Goal: Task Accomplishment & Management: Use online tool/utility

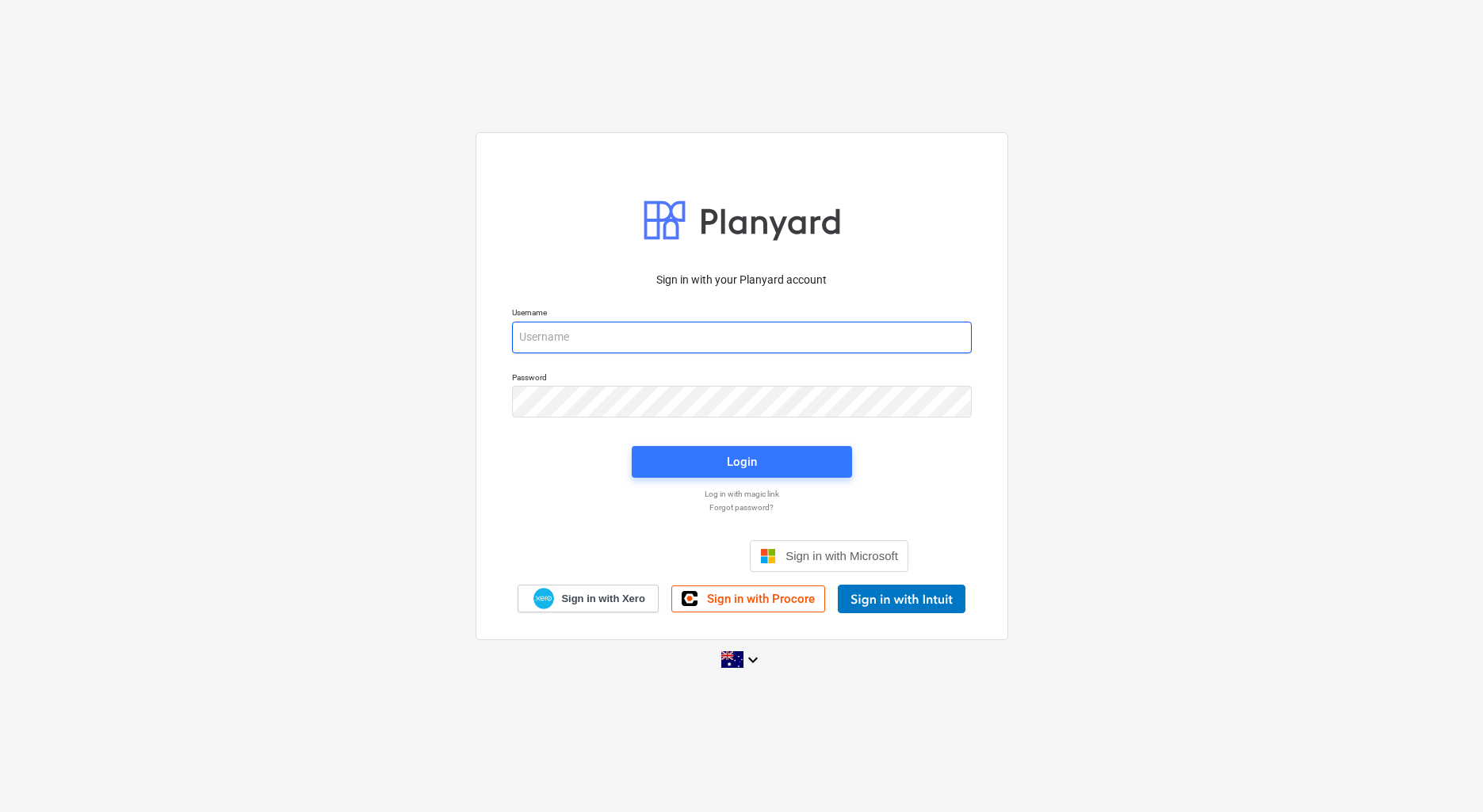
click at [627, 335] on input "email" at bounding box center [742, 337] width 460 height 32
type input "invoices@epicbuilds.com.au"
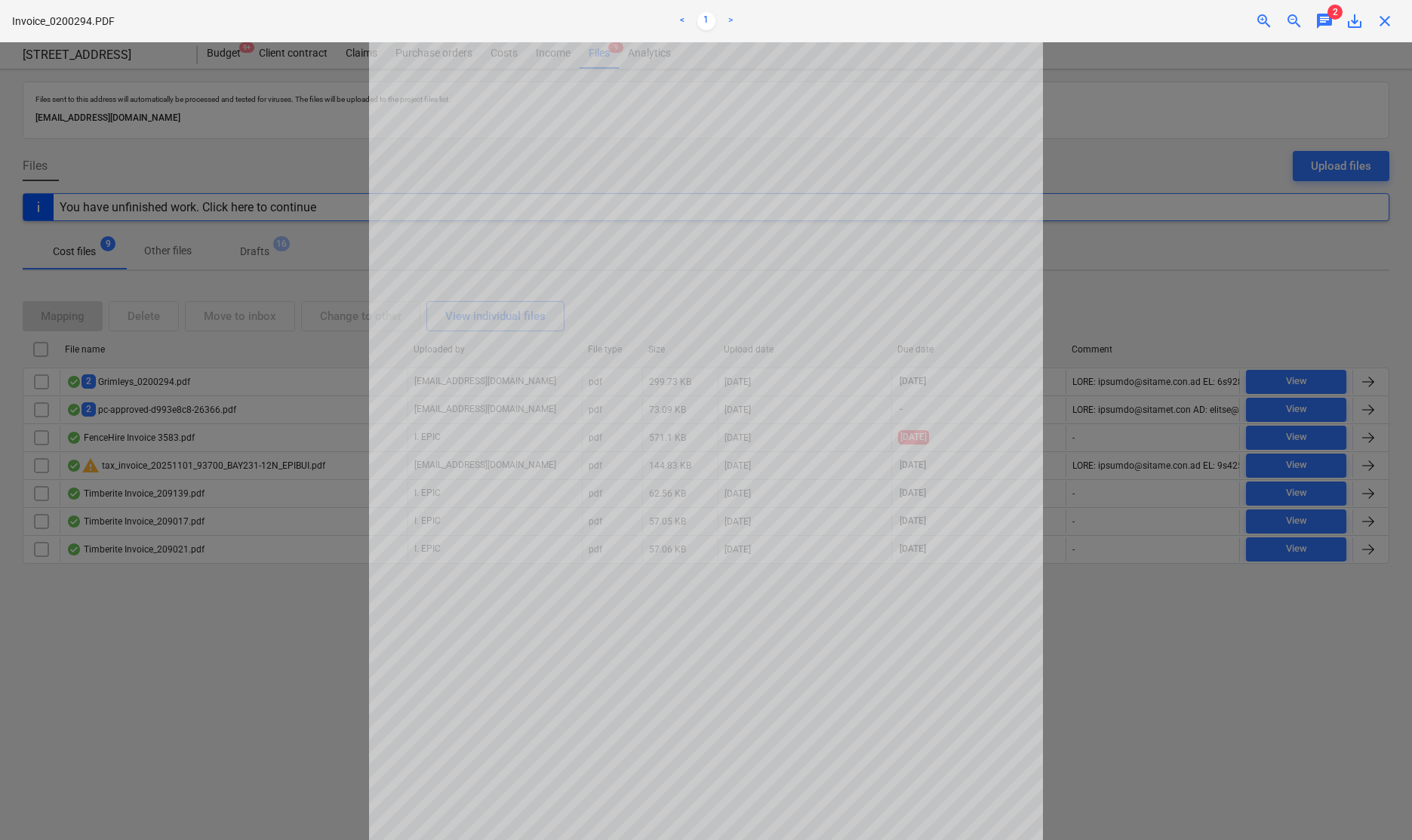
click at [167, 614] on div at bounding box center [706, 441] width 1412 height 797
click at [1188, 667] on div at bounding box center [706, 441] width 1412 height 797
click at [1385, 13] on span "close" at bounding box center [1384, 21] width 18 height 18
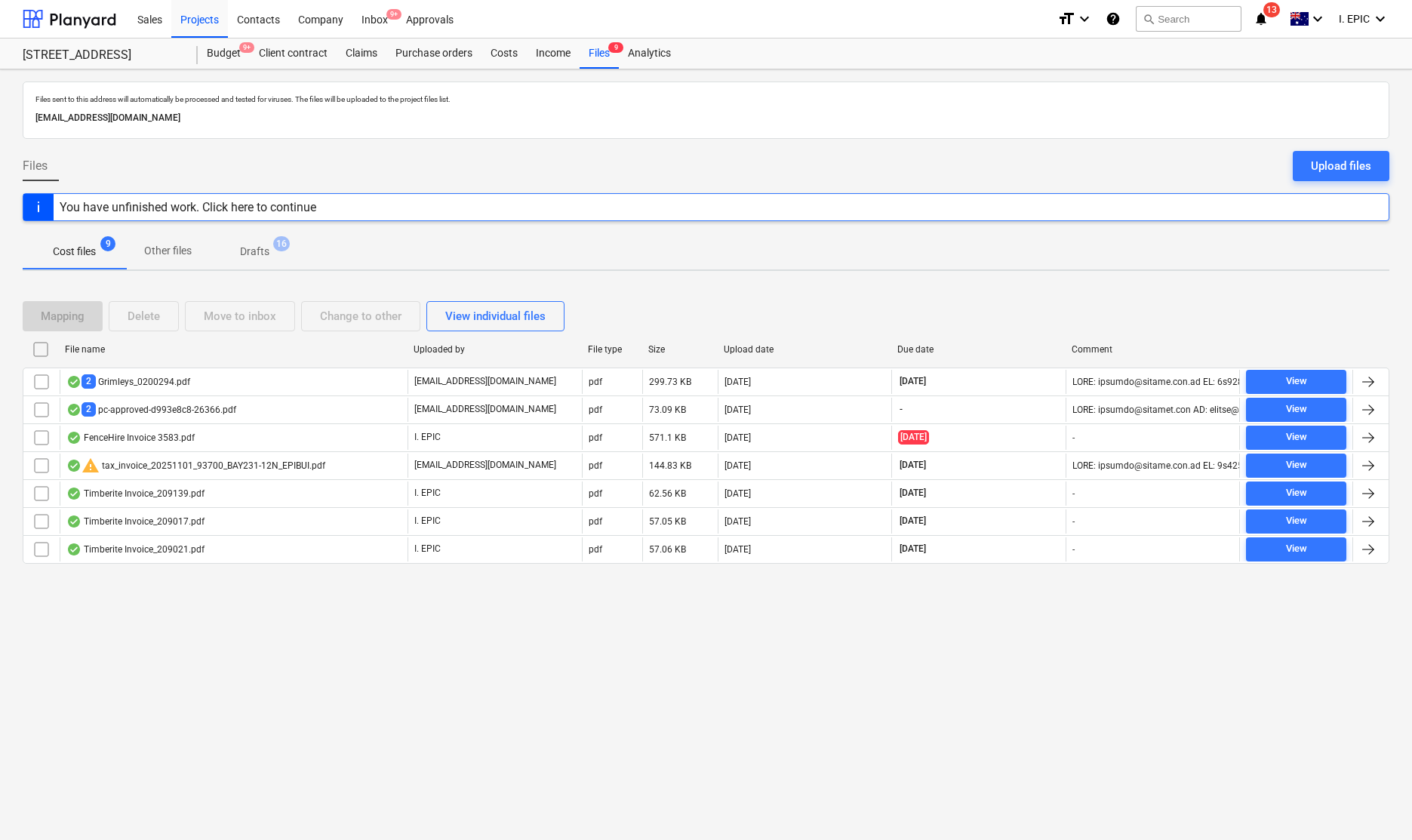
click at [1059, 725] on div "Files sent to this address will automatically be processed and tested for virus…" at bounding box center [706, 455] width 1412 height 770
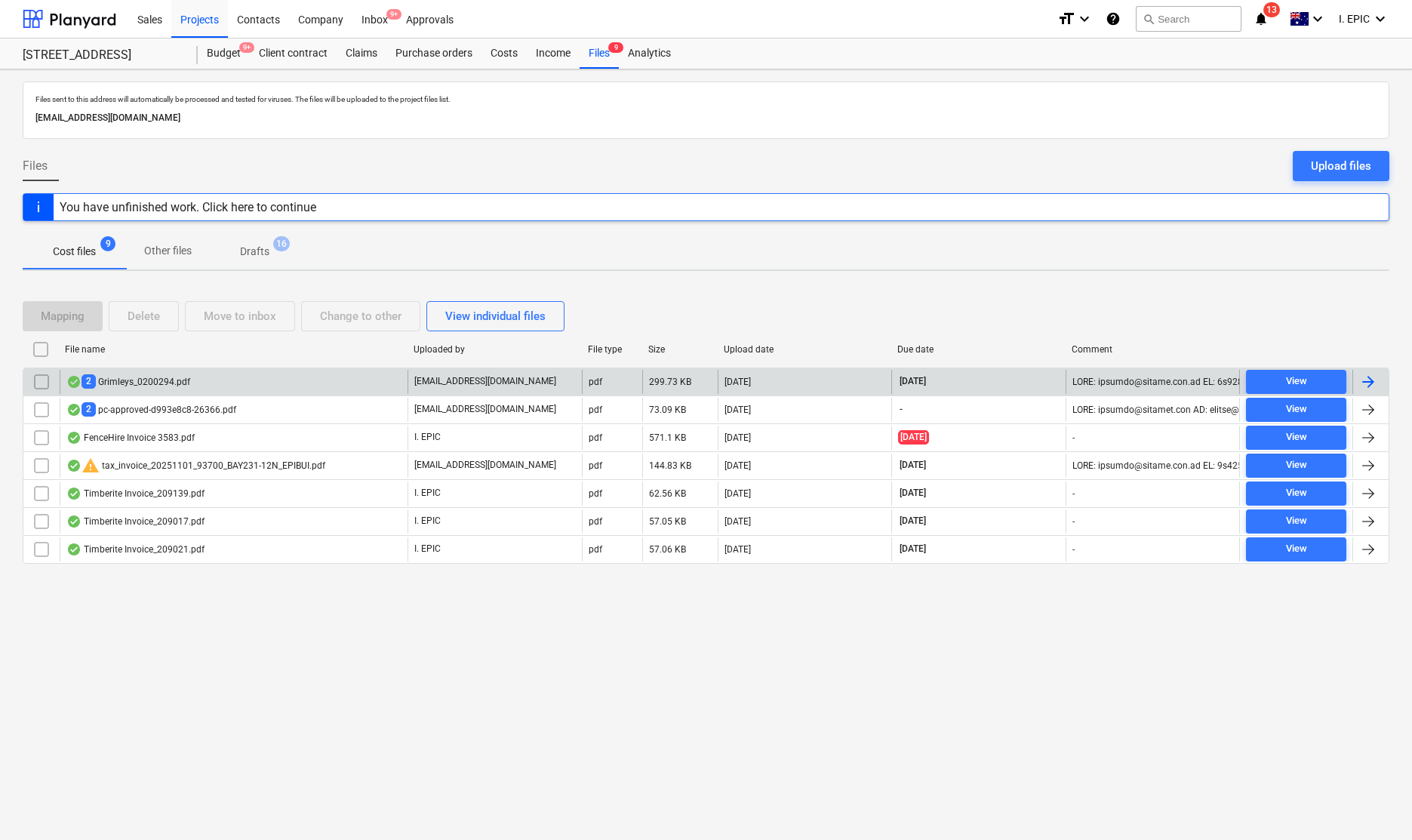
click at [291, 377] on div "2 Grimleys_0200294.pdf" at bounding box center [233, 381] width 348 height 24
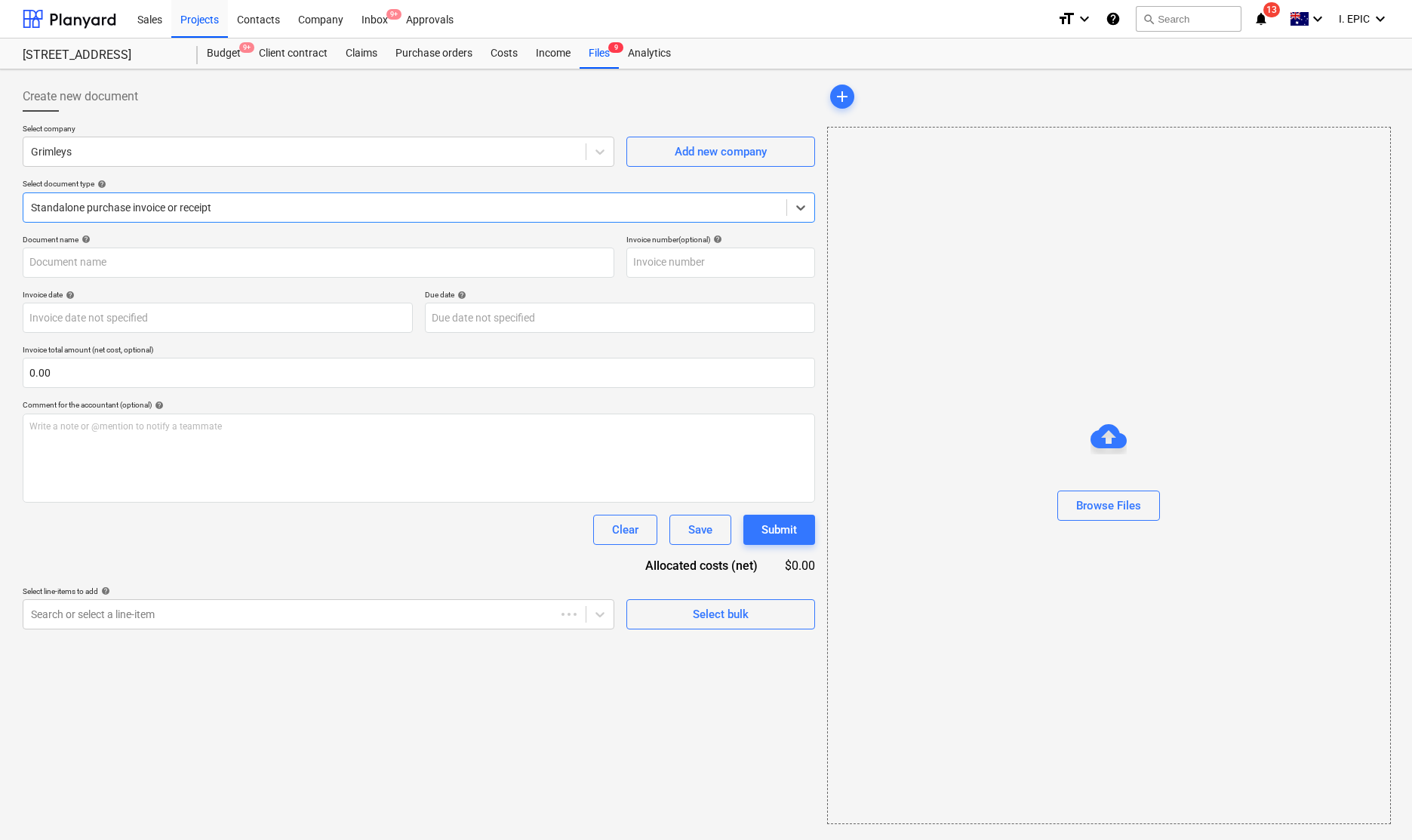
type input "0200294"
type input "10 Oct 2025"
type input "30 Nov 2025"
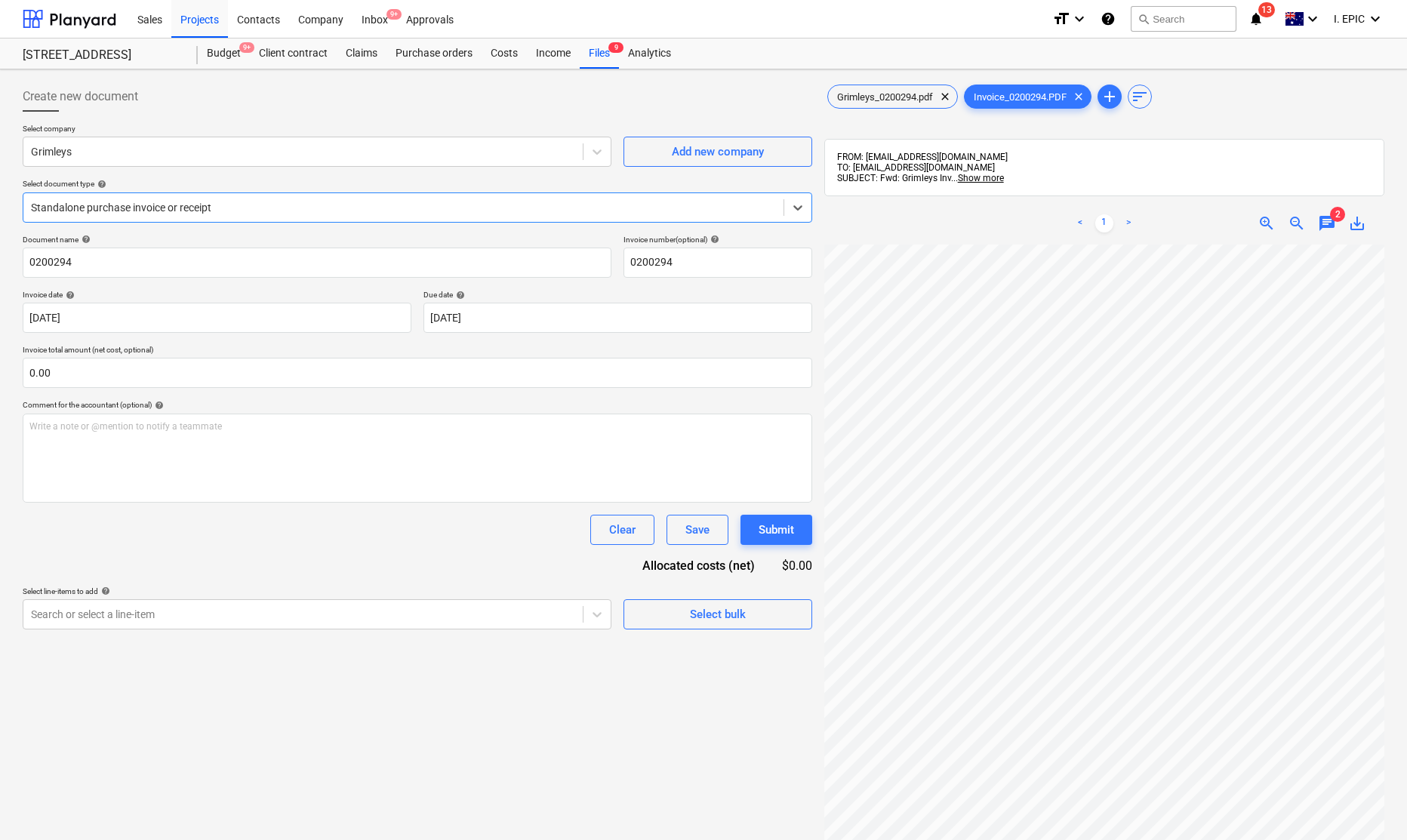
click at [1343, 215] on span "2" at bounding box center [1337, 214] width 15 height 15
click at [1330, 218] on span "chat" at bounding box center [1326, 223] width 18 height 18
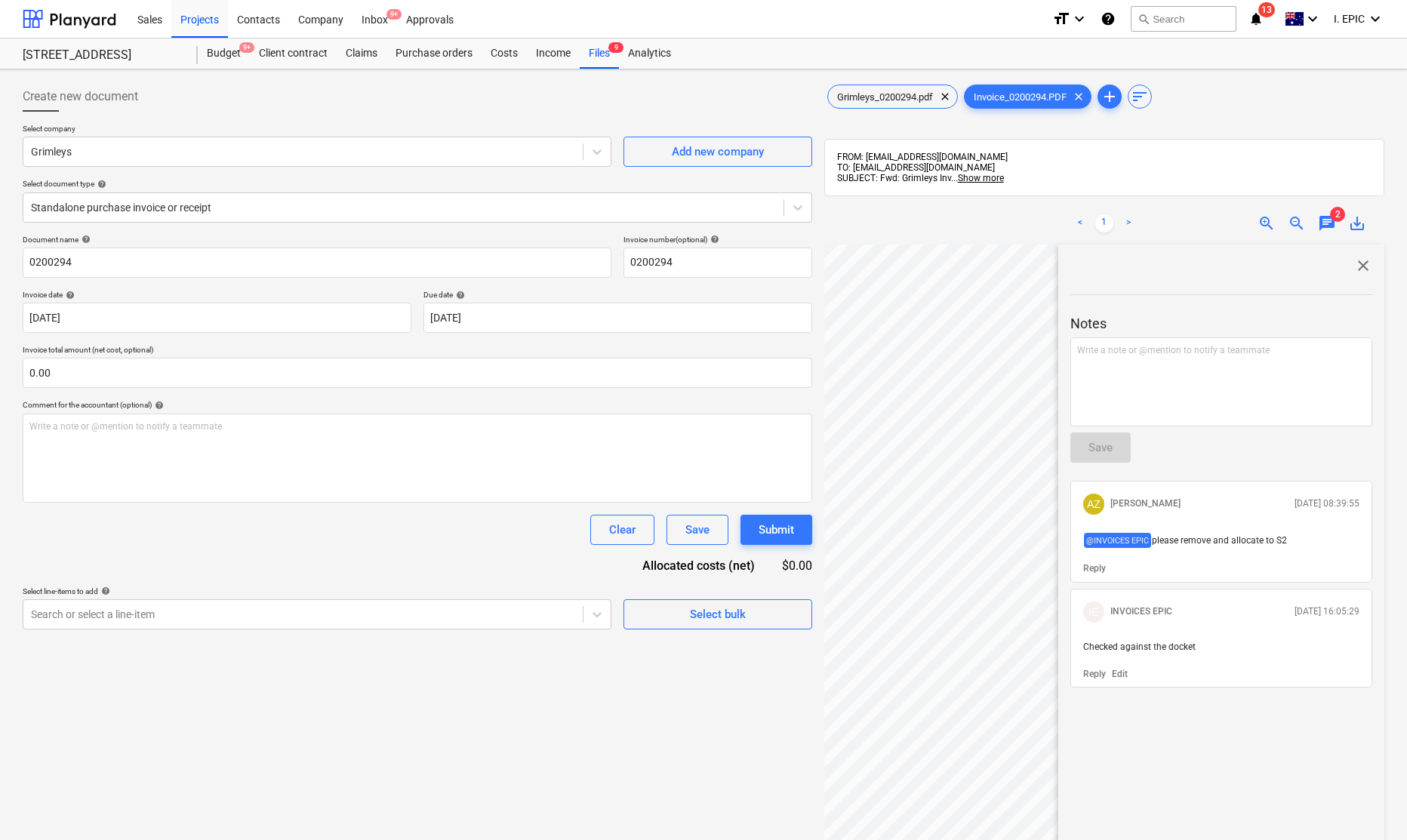
click at [1354, 274] on span "close" at bounding box center [1363, 265] width 18 height 18
